Goal: Task Accomplishment & Management: Use online tool/utility

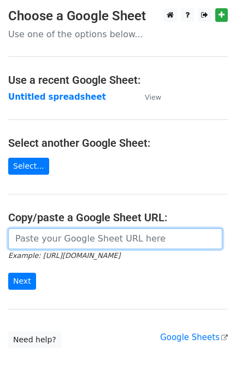
click at [51, 244] on input "url" at bounding box center [115, 238] width 215 height 21
paste input "[URL][DOMAIN_NAME]"
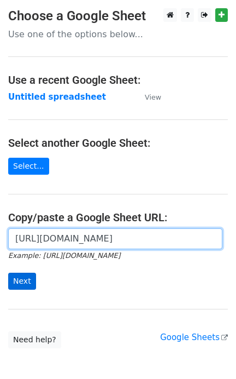
type input "[URL][DOMAIN_NAME]"
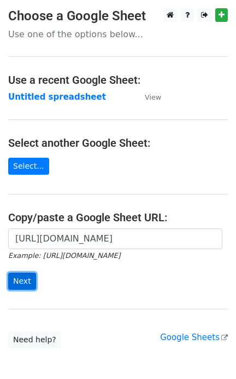
drag, startPoint x: 24, startPoint y: 276, endPoint x: 22, endPoint y: 282, distance: 6.8
click at [24, 277] on input "Next" at bounding box center [22, 281] width 28 height 17
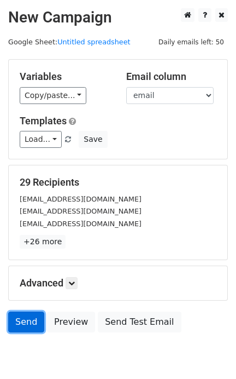
click at [33, 326] on link "Send" at bounding box center [26, 321] width 36 height 21
